Goal: Information Seeking & Learning: Check status

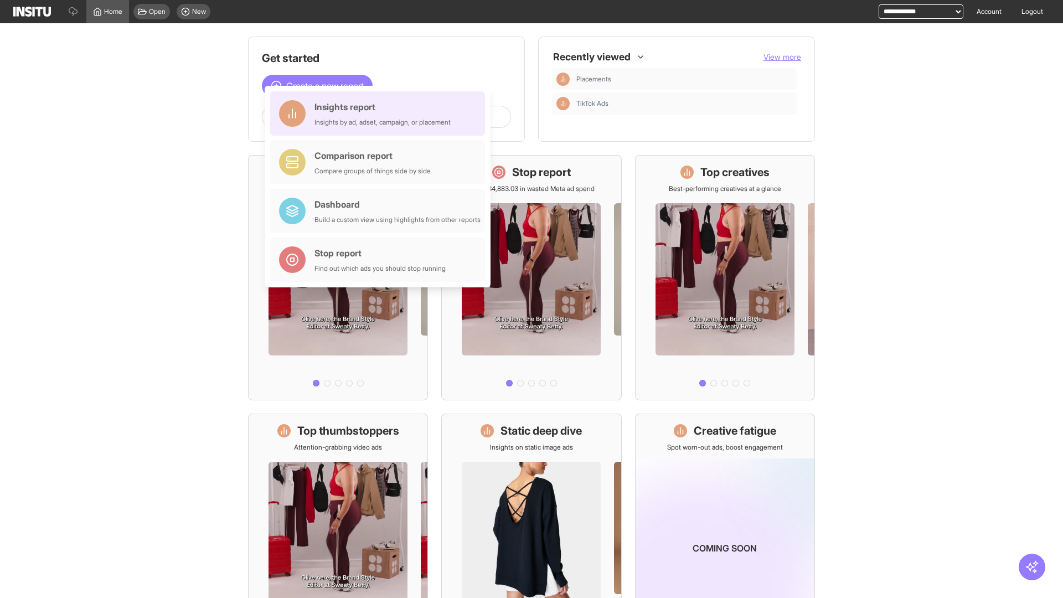
click at [380, 114] on div "Insights report Insights by ad, adset, campaign, or placement" at bounding box center [382, 113] width 136 height 27
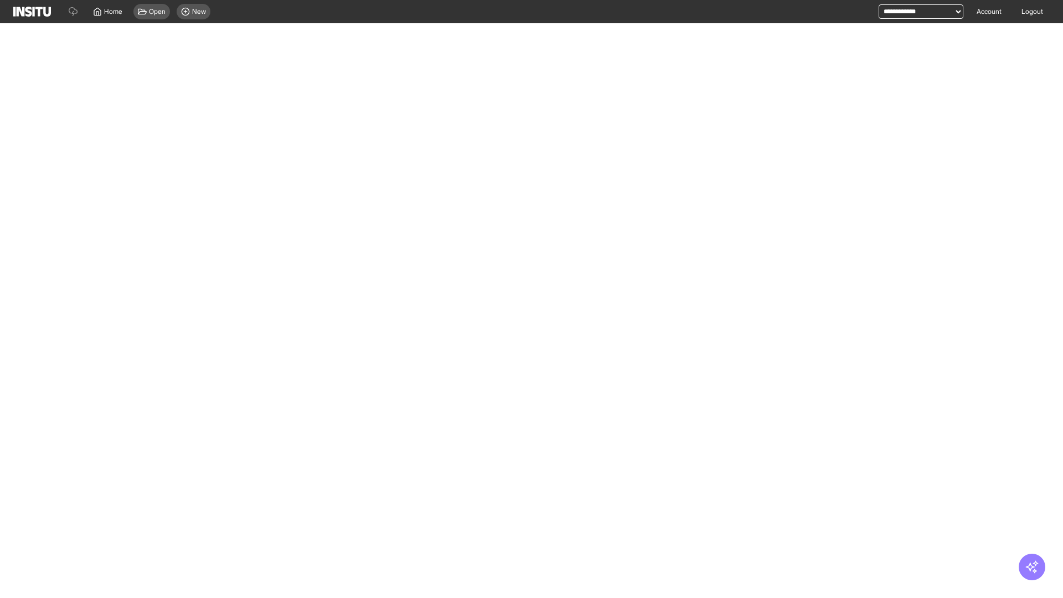
select select "**"
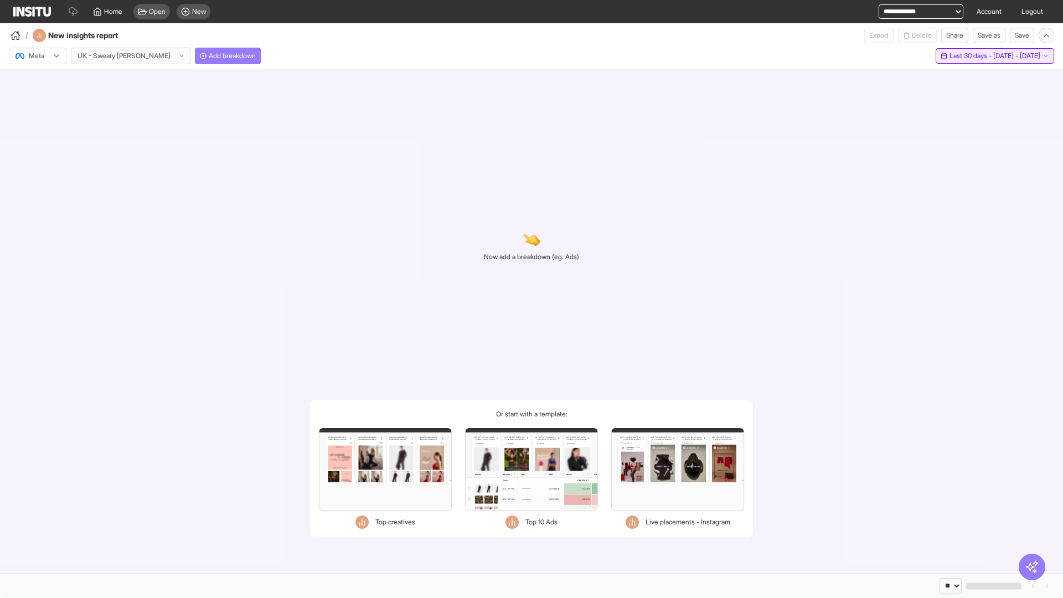
click at [969, 56] on span "Last 30 days - [DATE] - [DATE]" at bounding box center [995, 55] width 91 height 9
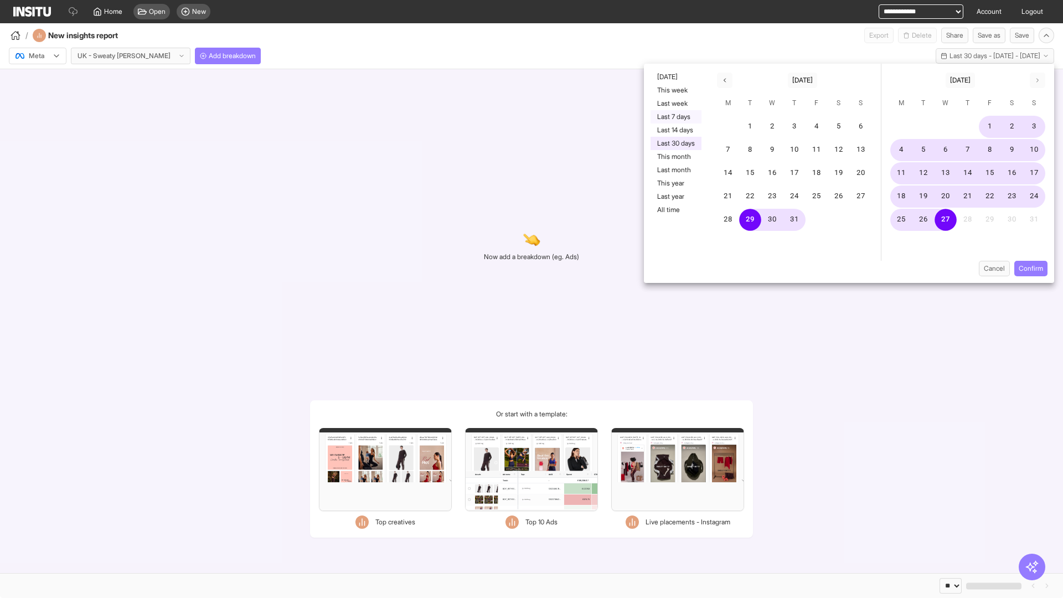
click at [675, 117] on button "Last 7 days" at bounding box center [676, 116] width 51 height 13
